Goal: Navigation & Orientation: Find specific page/section

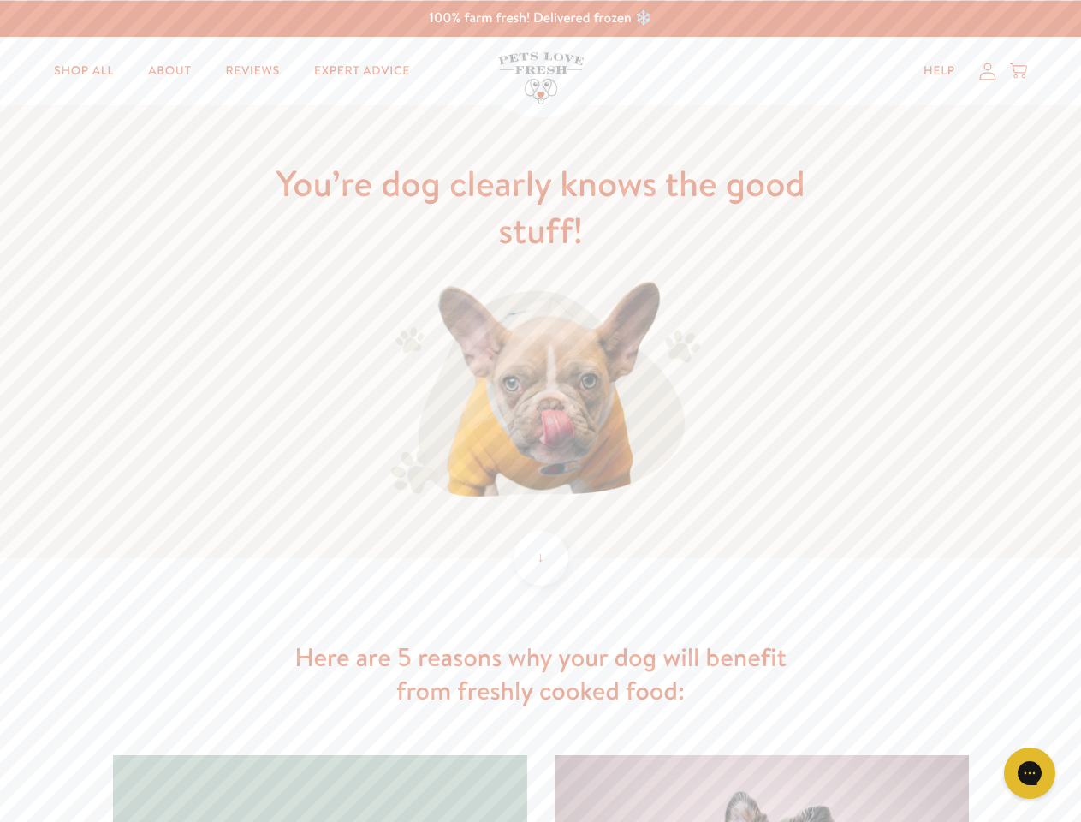
click at [540, 411] on img at bounding box center [540, 392] width 319 height 222
click at [1030, 773] on icon "Gorgias live chat" at bounding box center [1029, 773] width 16 height 16
